Goal: Communication & Community: Ask a question

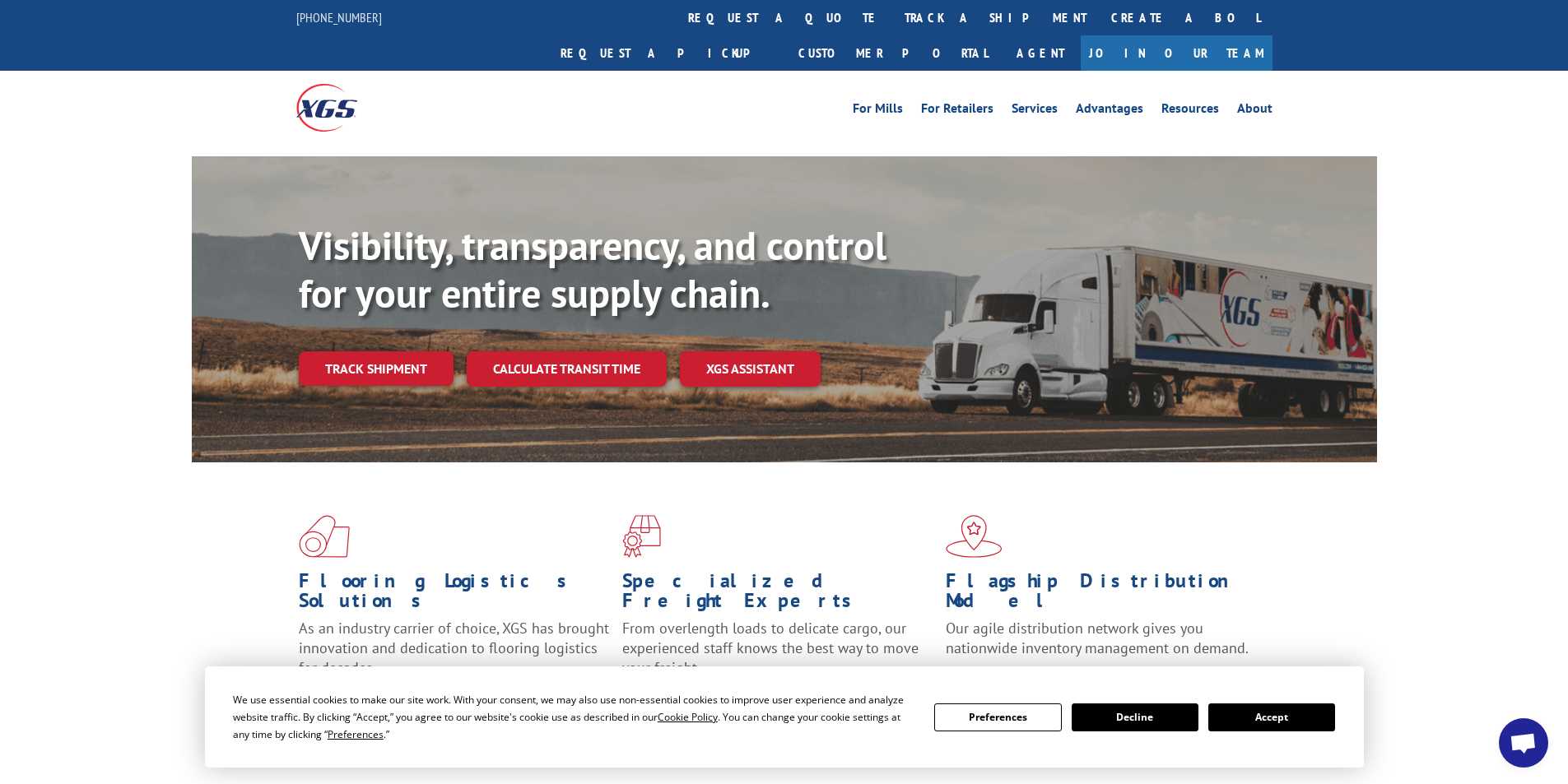
click at [1287, 718] on button "Accept" at bounding box center [1272, 718] width 127 height 28
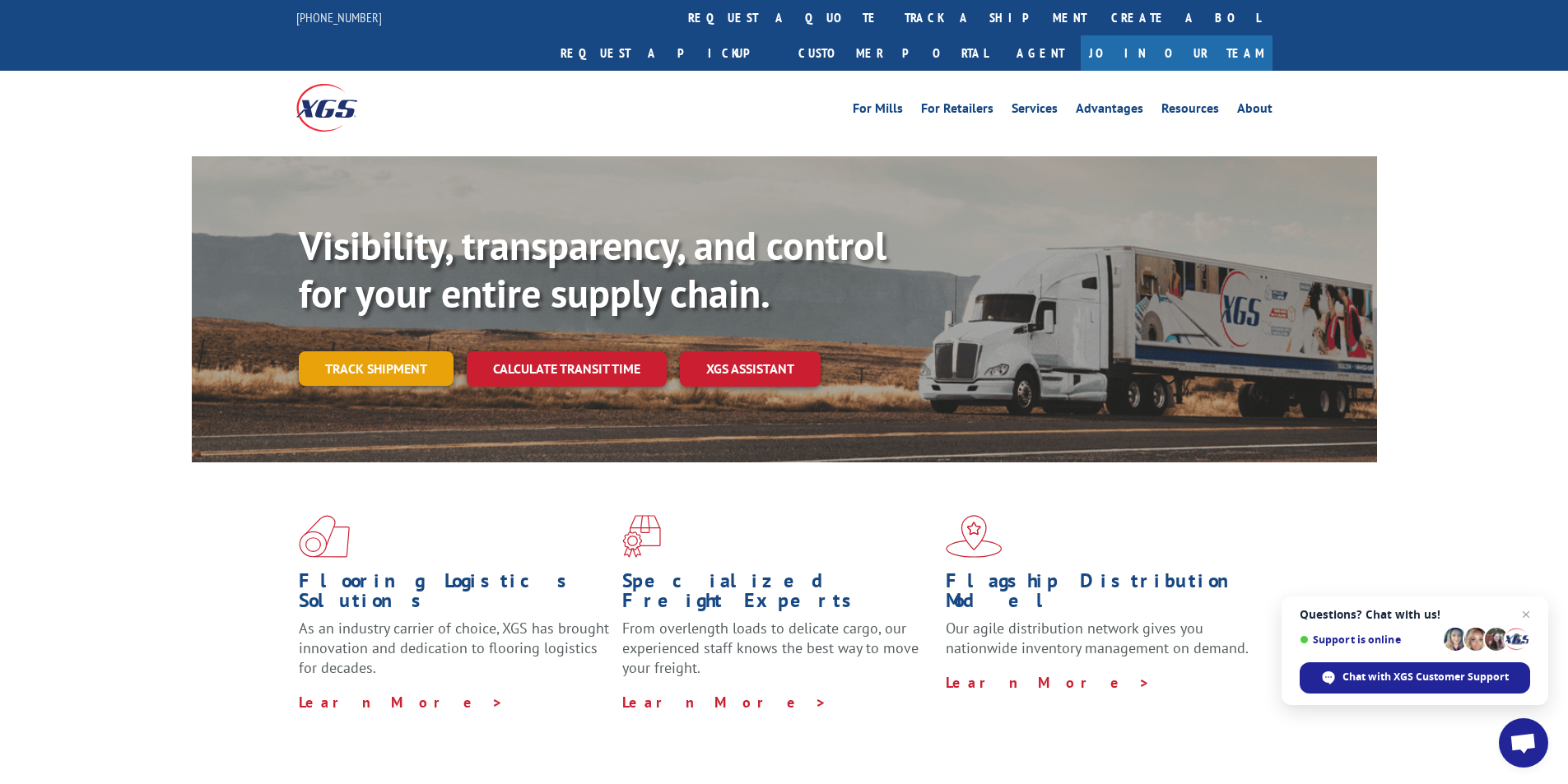
click at [372, 352] on link "Track shipment" at bounding box center [376, 369] width 155 height 35
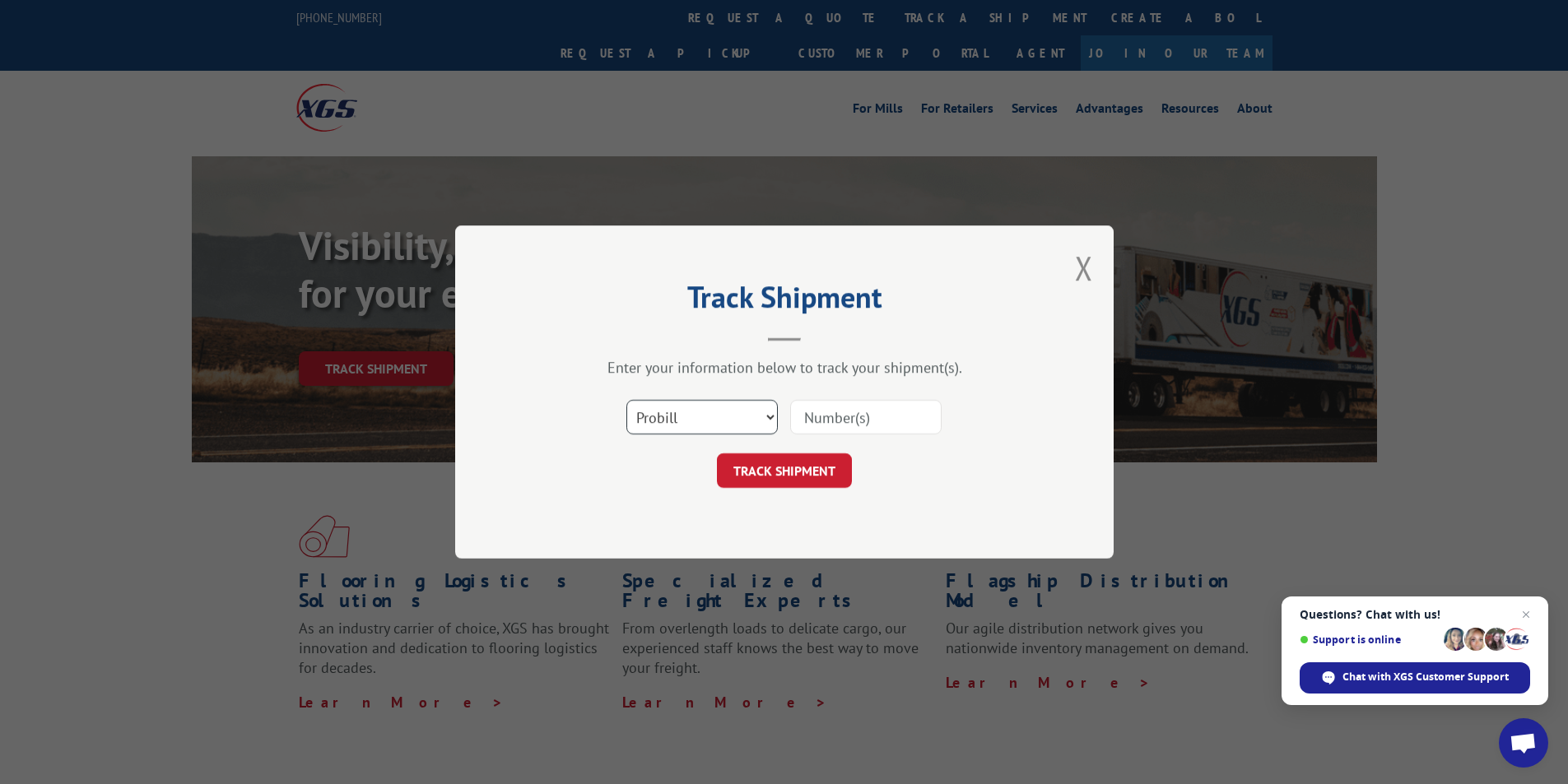
click at [741, 423] on select "Select category... Probill BOL PO" at bounding box center [702, 418] width 151 height 35
select select "bol"
click at [626, 400] on select "Select category... Probill BOL PO" at bounding box center [702, 418] width 151 height 35
click at [877, 418] on input at bounding box center [866, 418] width 151 height 35
paste input "7072899"
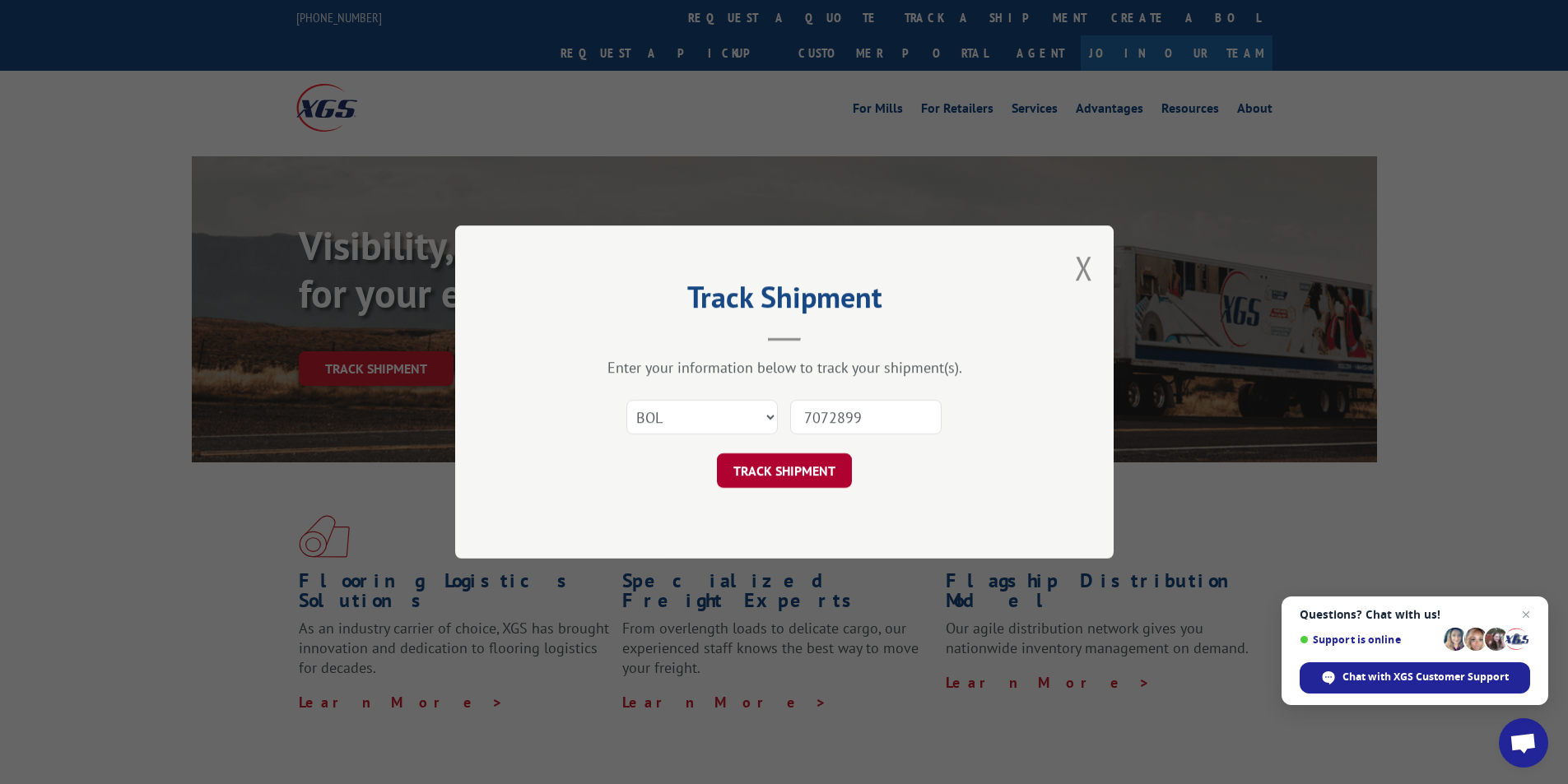
type input "7072899"
click at [774, 471] on button "TRACK SHIPMENT" at bounding box center [784, 471] width 135 height 35
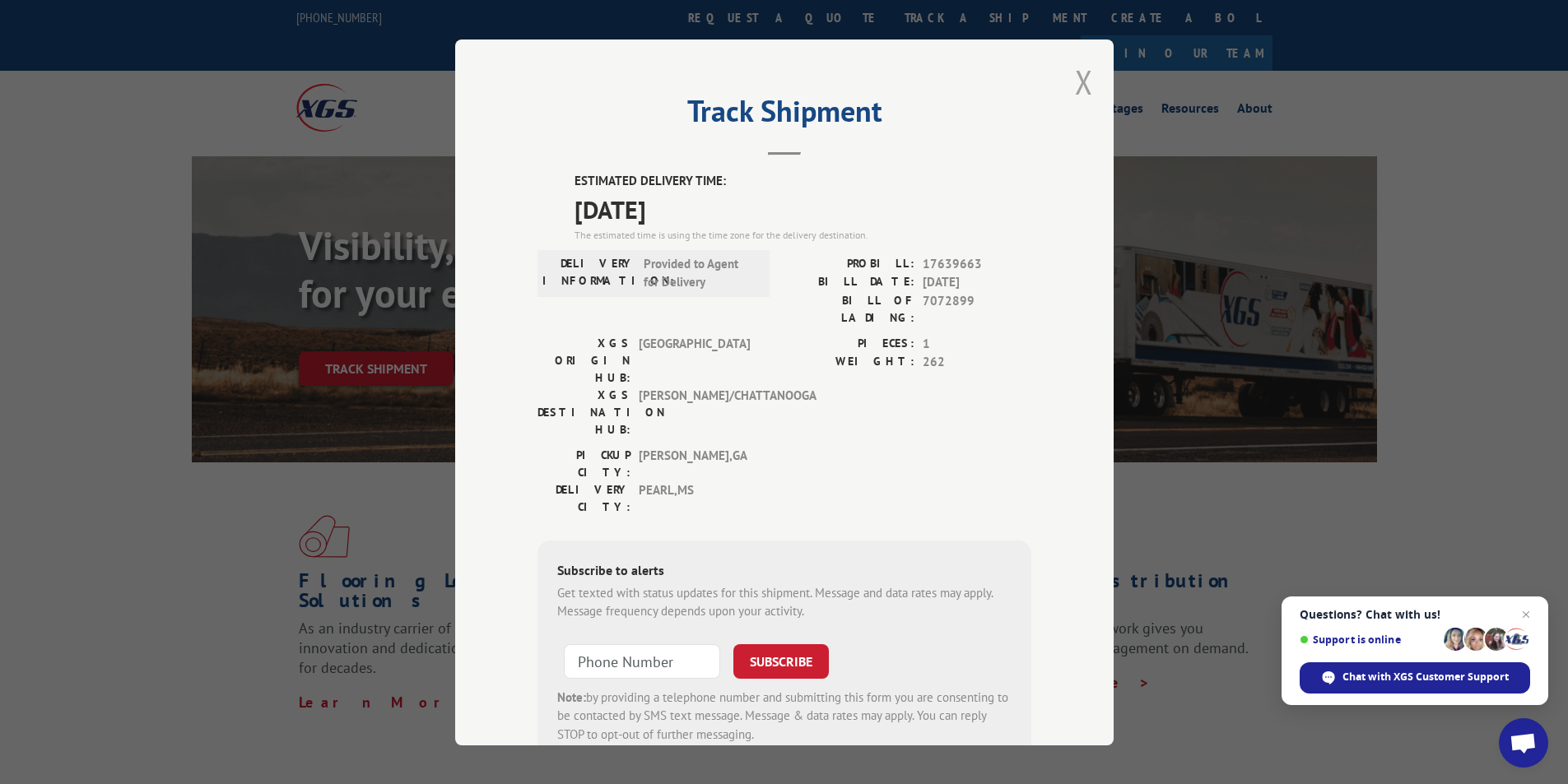
click at [1079, 85] on button "Close modal" at bounding box center [1084, 82] width 18 height 43
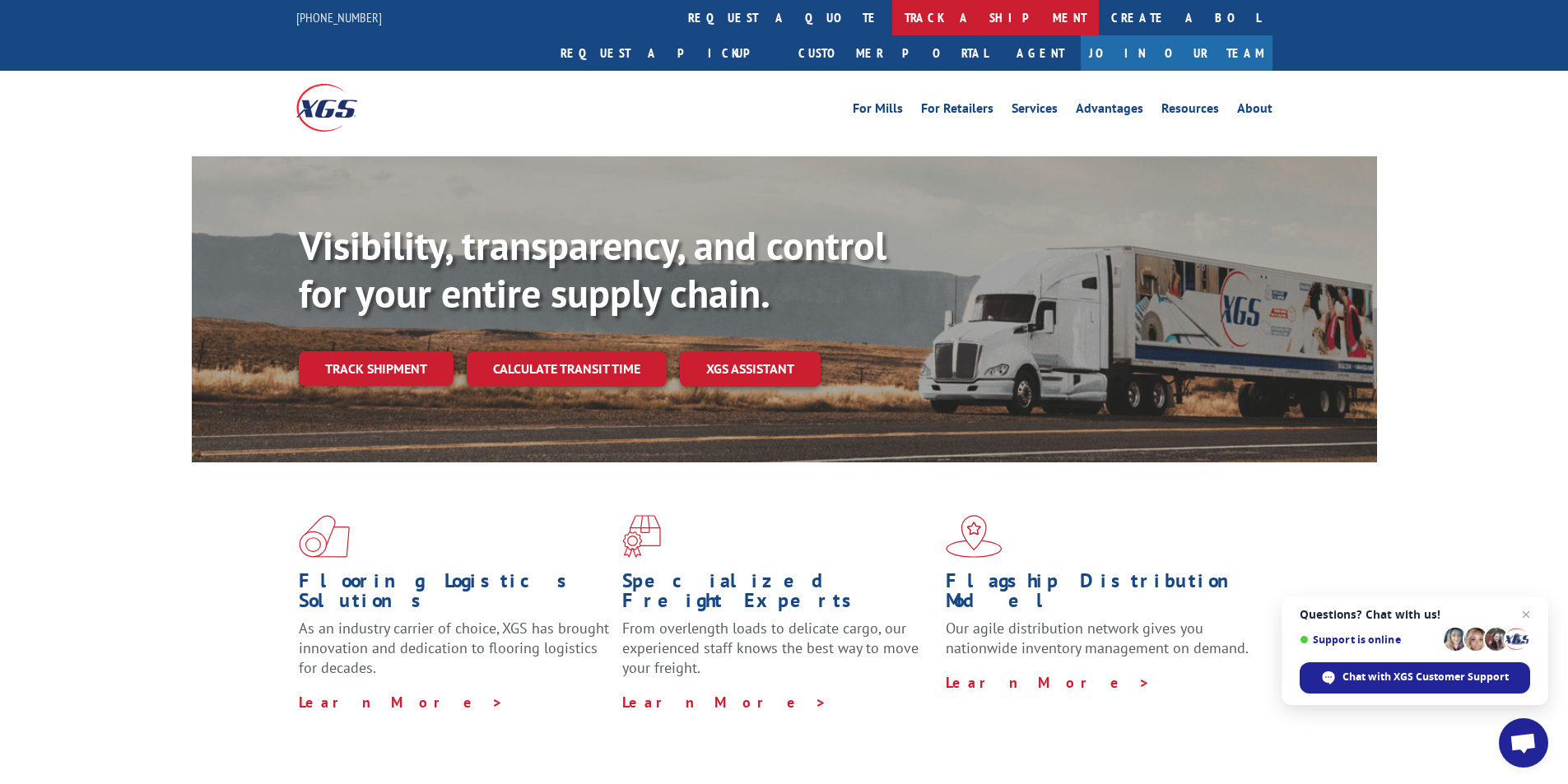
click at [893, 26] on link "track a shipment" at bounding box center [996, 17] width 207 height 36
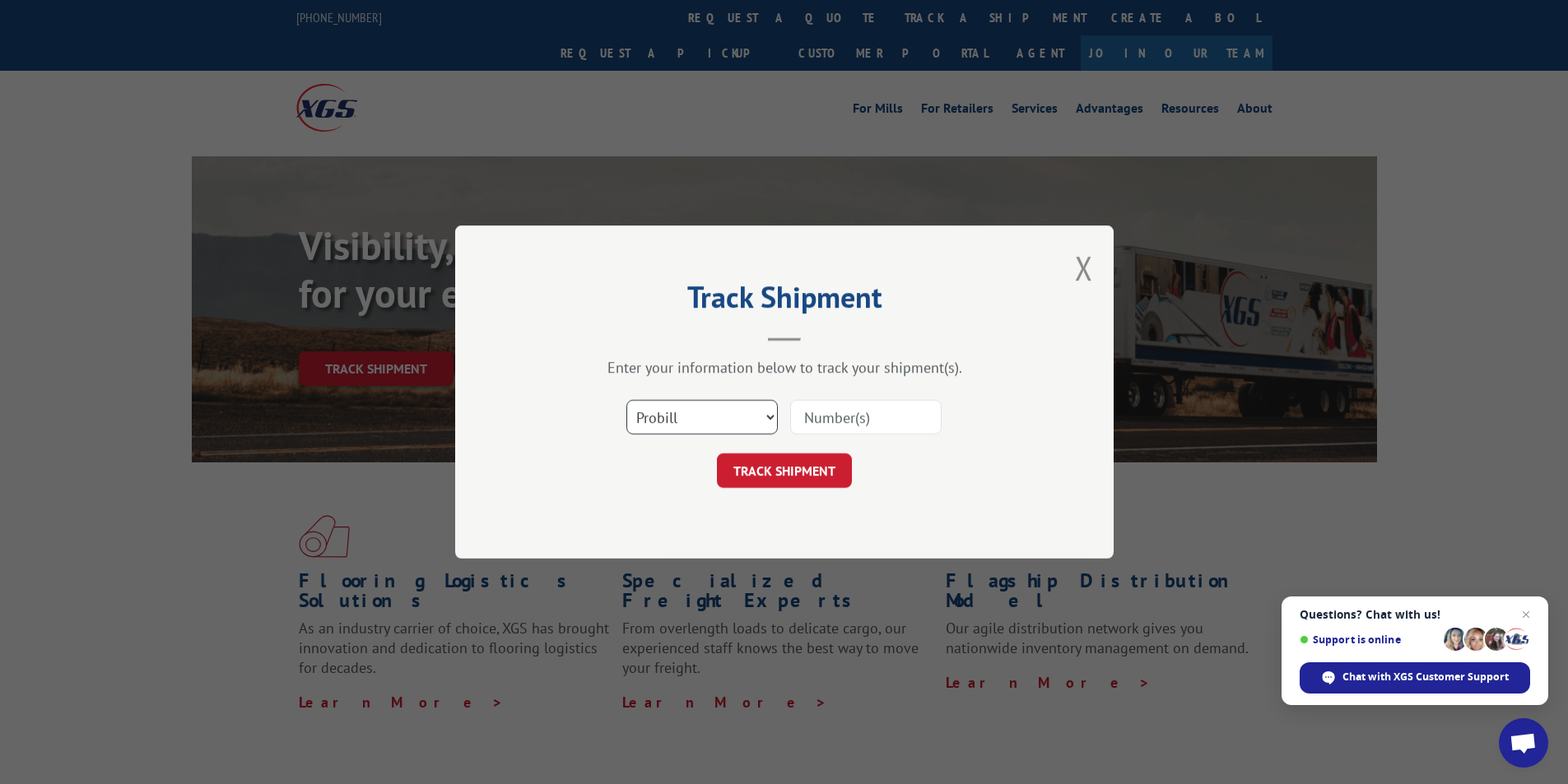
click at [738, 421] on select "Select category... Probill BOL PO" at bounding box center [702, 418] width 151 height 35
select select "bol"
click at [626, 400] on select "Select category... Probill BOL PO" at bounding box center [702, 418] width 151 height 35
click at [917, 420] on input at bounding box center [866, 418] width 151 height 35
type input "5606494"
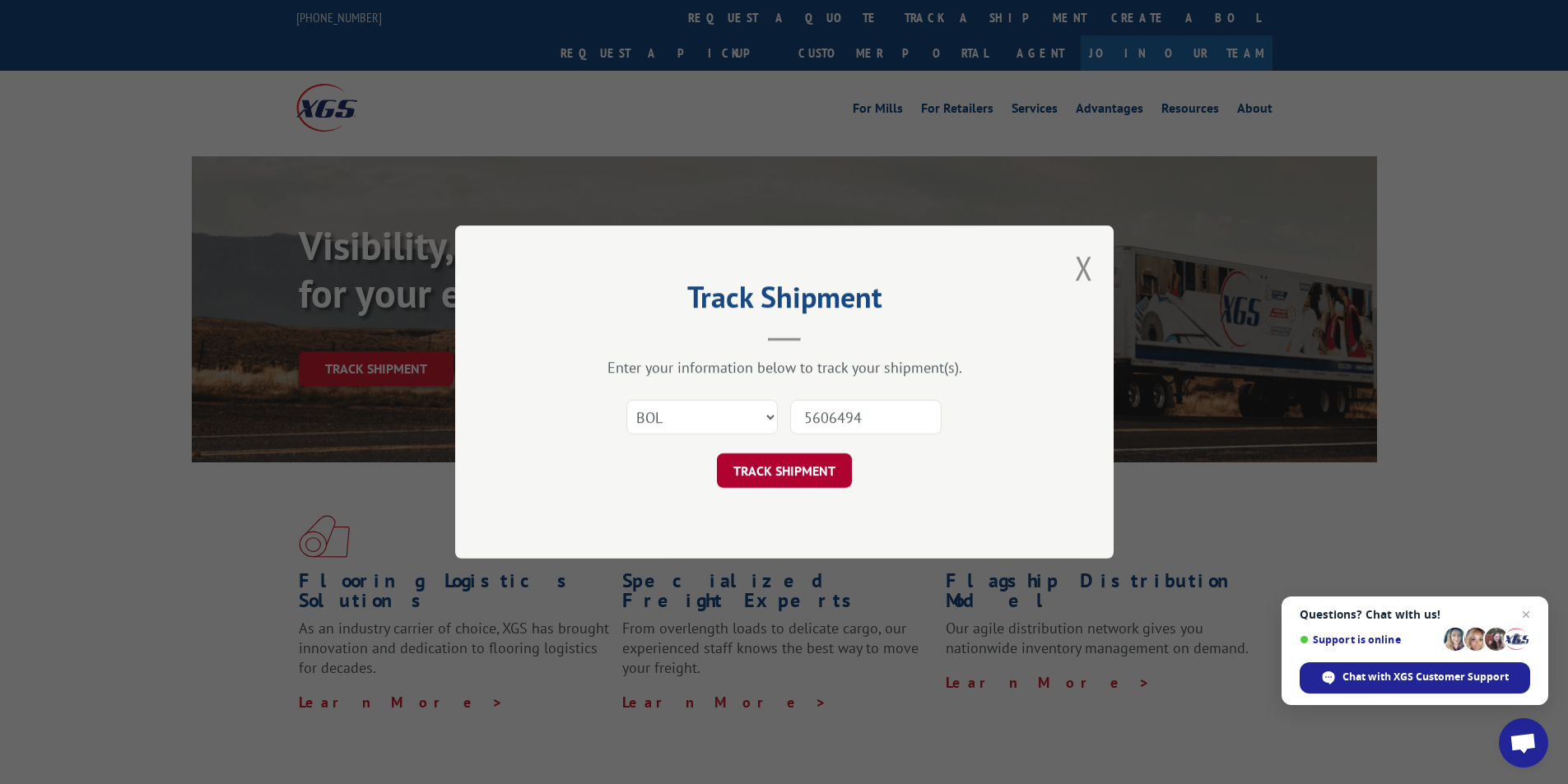
click at [845, 464] on button "TRACK SHIPMENT" at bounding box center [784, 471] width 135 height 35
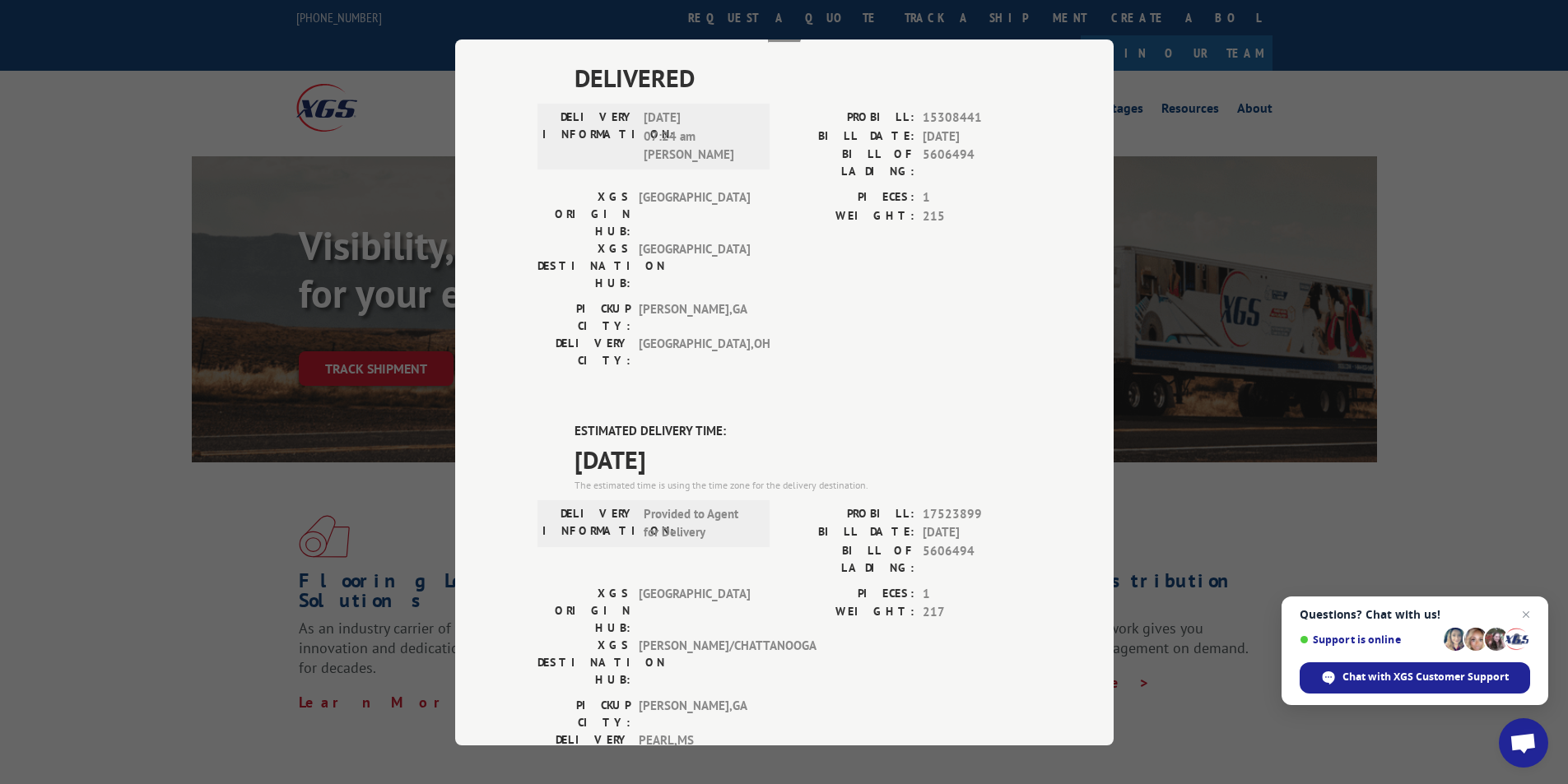
scroll to position [247, 0]
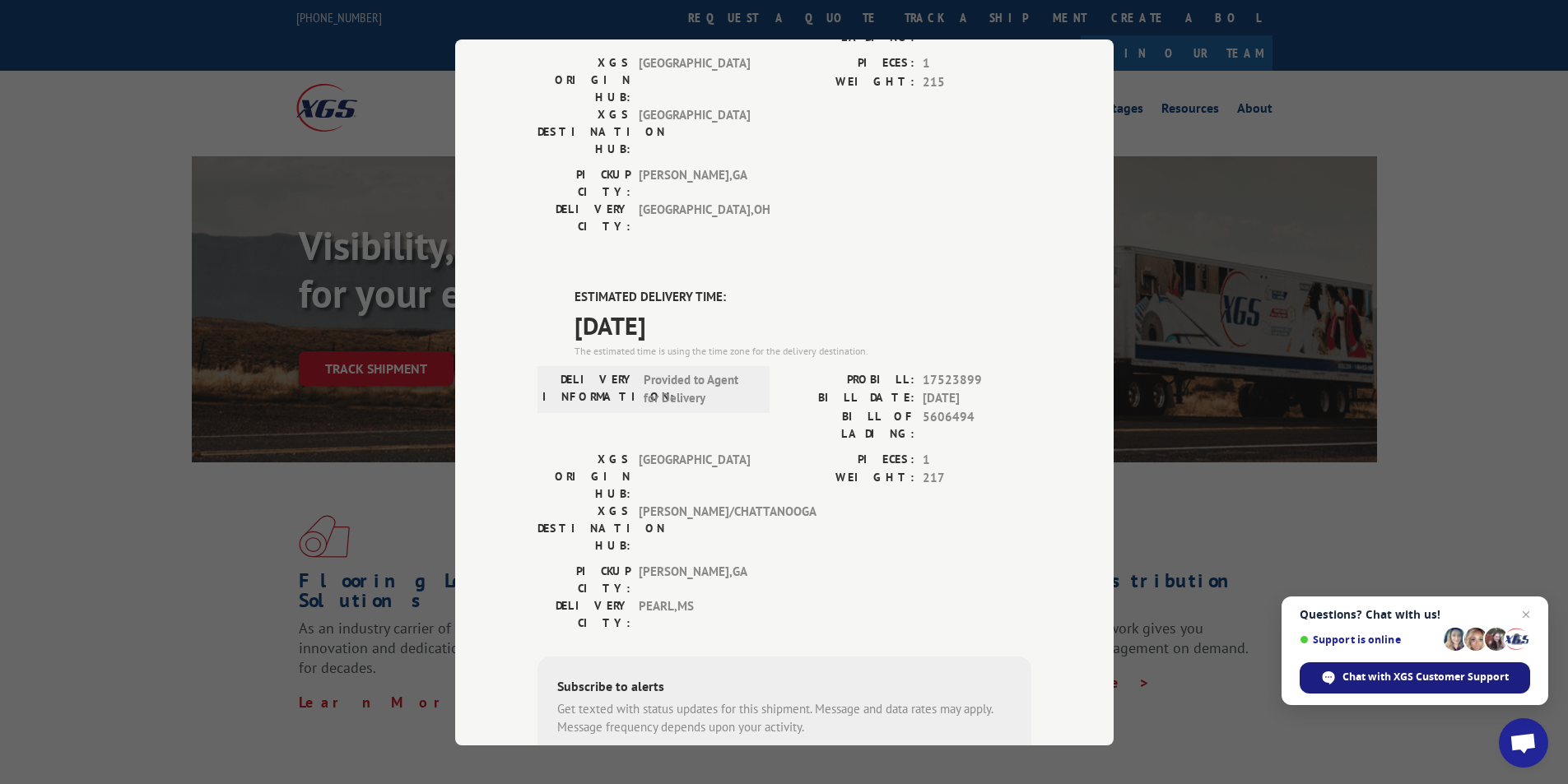
click at [1374, 677] on span "Chat with XGS Customer Support" at bounding box center [1426, 677] width 167 height 15
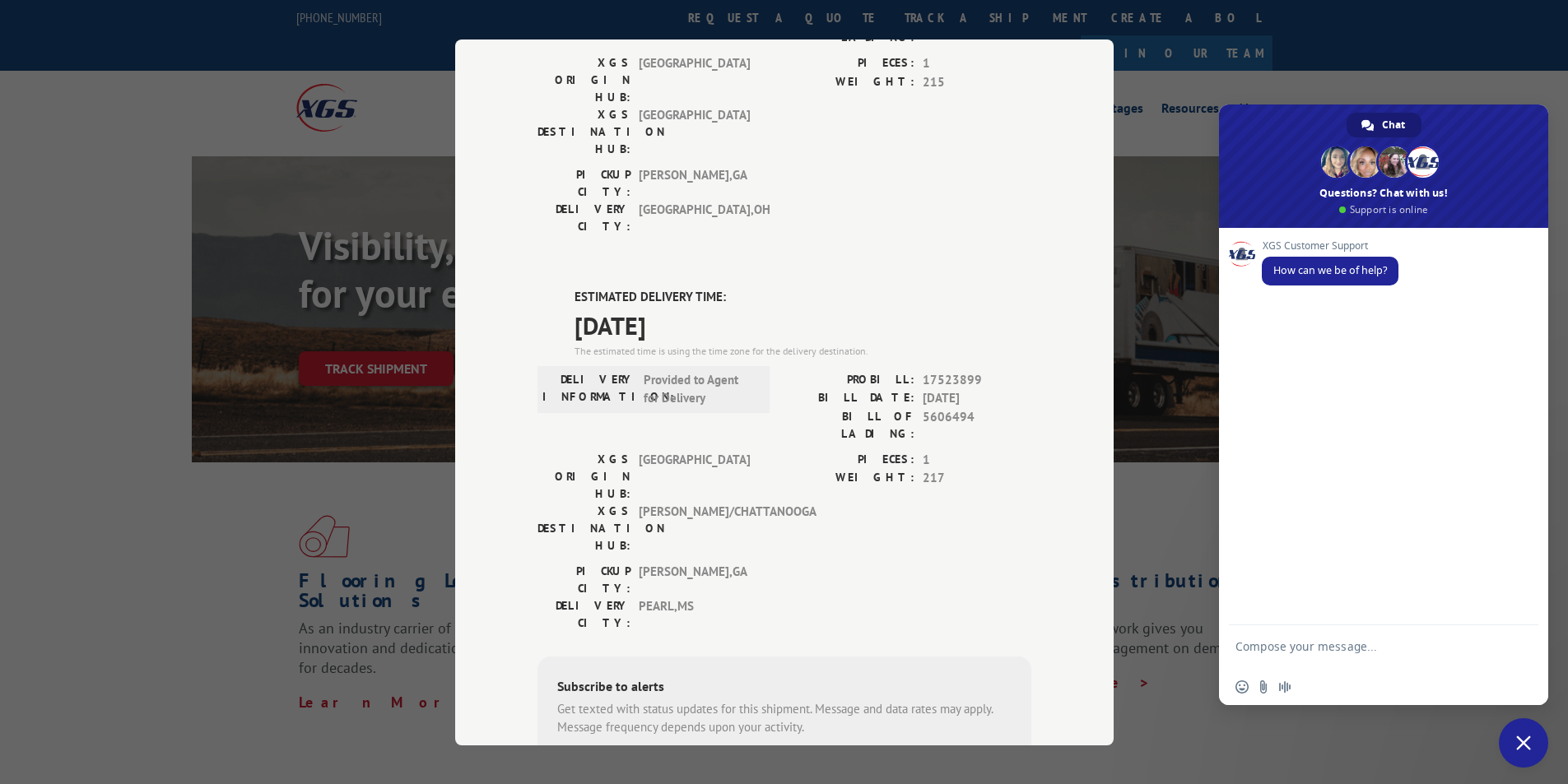
click at [1333, 651] on textarea "Compose your message..." at bounding box center [1366, 655] width 260 height 30
click at [1413, 667] on textarea "Good morning, has Bol 7072899 and 5606494 been transferred over to [PERSON_NAME]" at bounding box center [1366, 655] width 260 height 30
type textarea "Good morning, has Bol 7072899 and 5606494 been transferred over to [PERSON_NAME…"
click at [1517, 636] on span "Send" at bounding box center [1519, 646] width 27 height 27
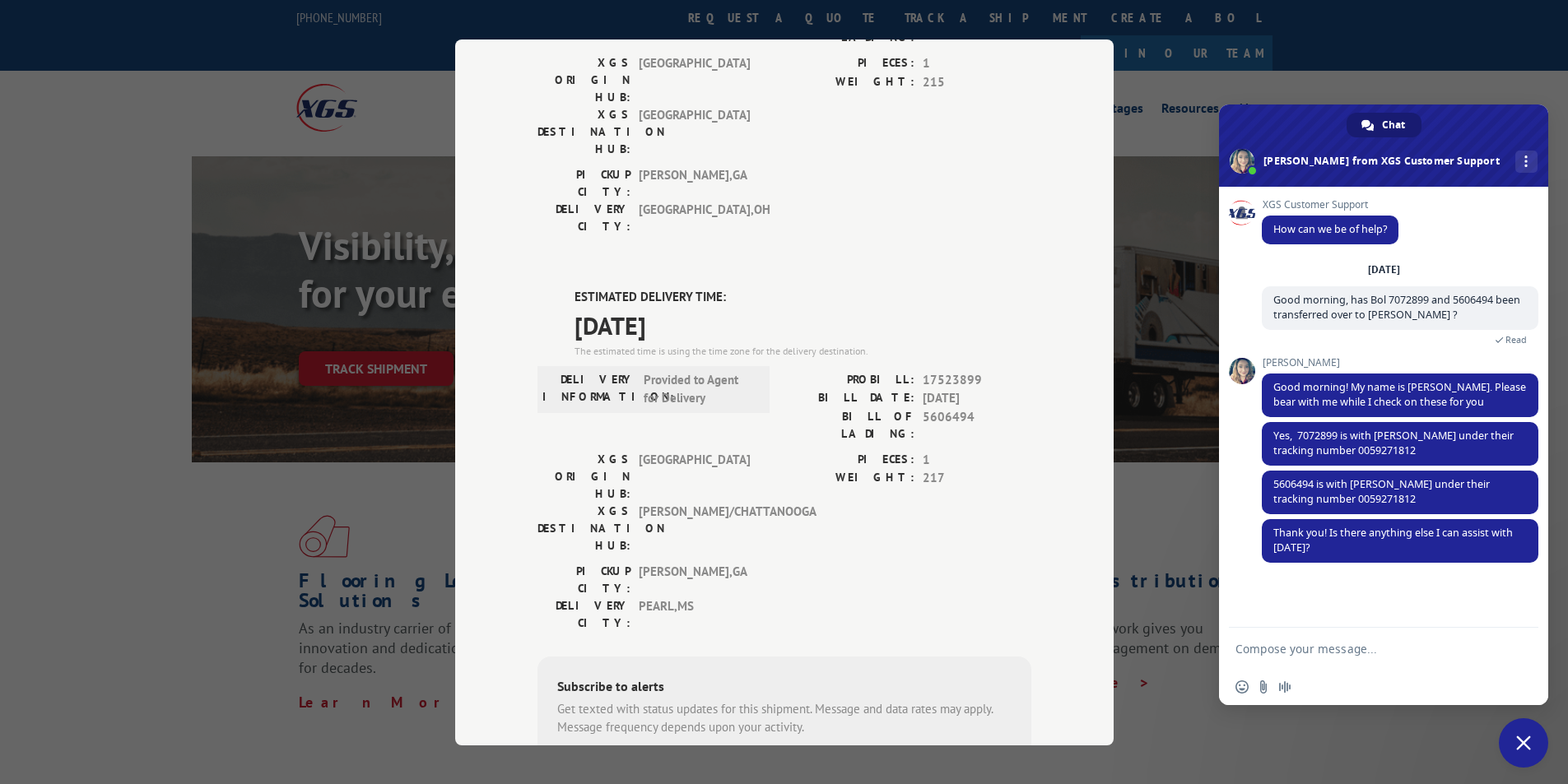
click at [1305, 650] on textarea "Compose your message..." at bounding box center [1366, 649] width 260 height 15
type textarea "Nope that's it. Thanks"
click at [1514, 648] on span "Send" at bounding box center [1519, 649] width 12 height 12
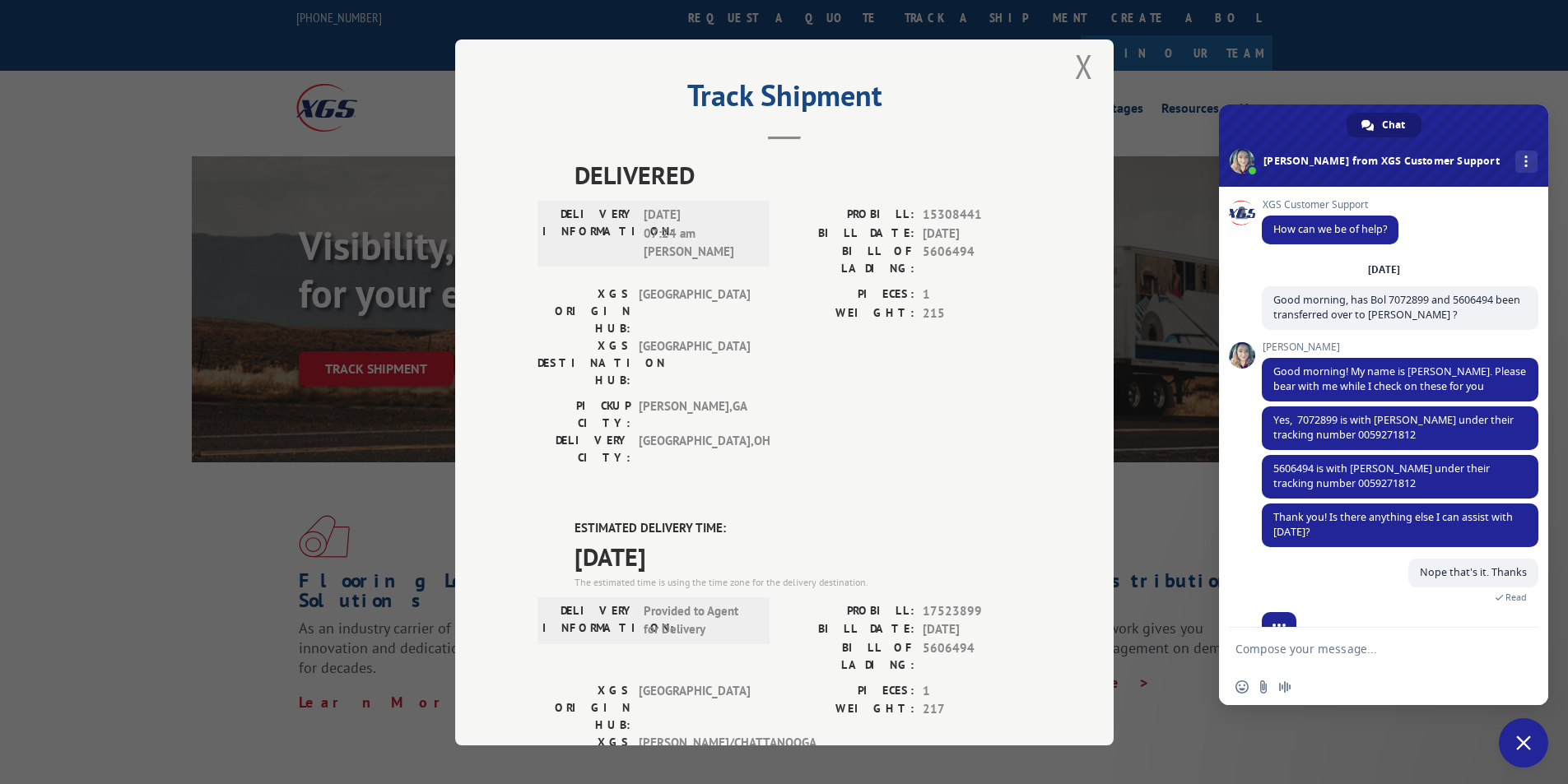
scroll to position [0, 0]
